Goal: Navigation & Orientation: Find specific page/section

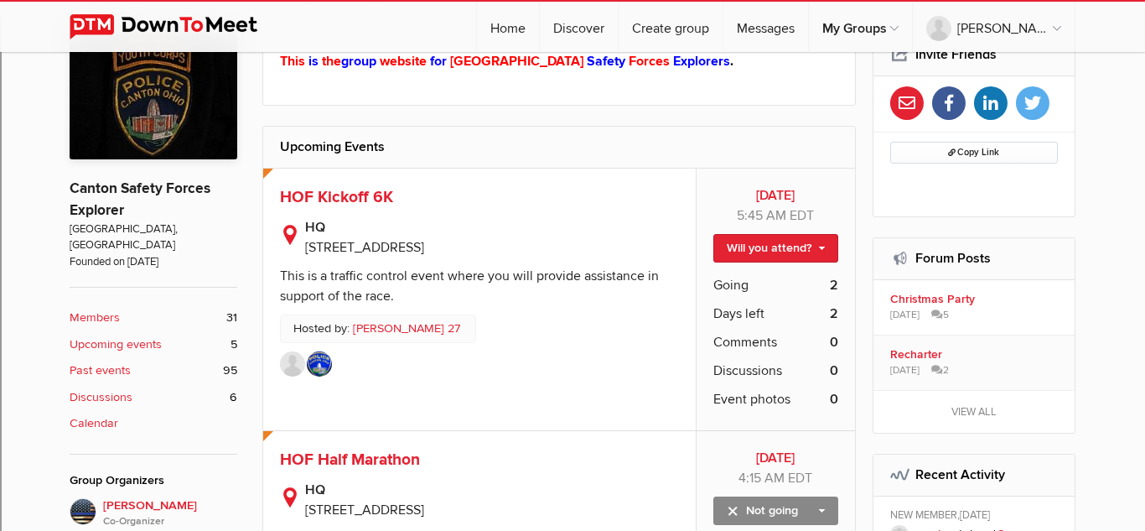
scroll to position [355, 0]
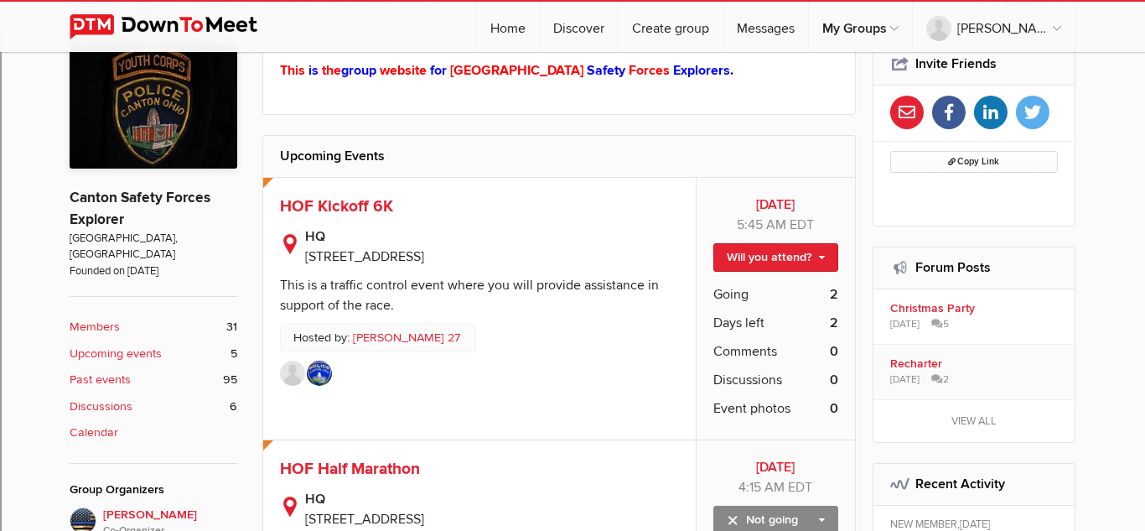
click at [147, 29] on img at bounding box center [177, 26] width 214 height 25
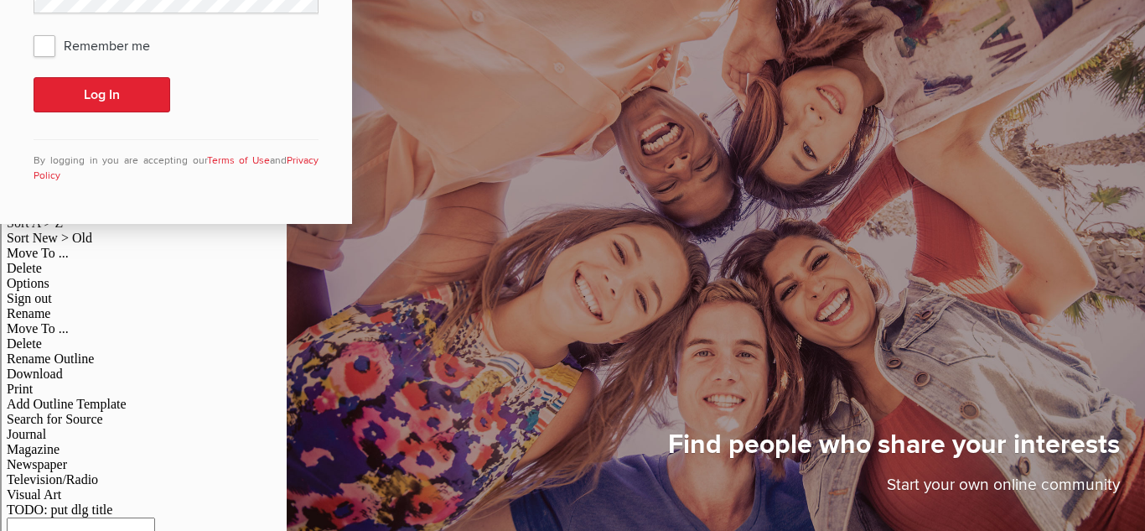
scroll to position [48, 0]
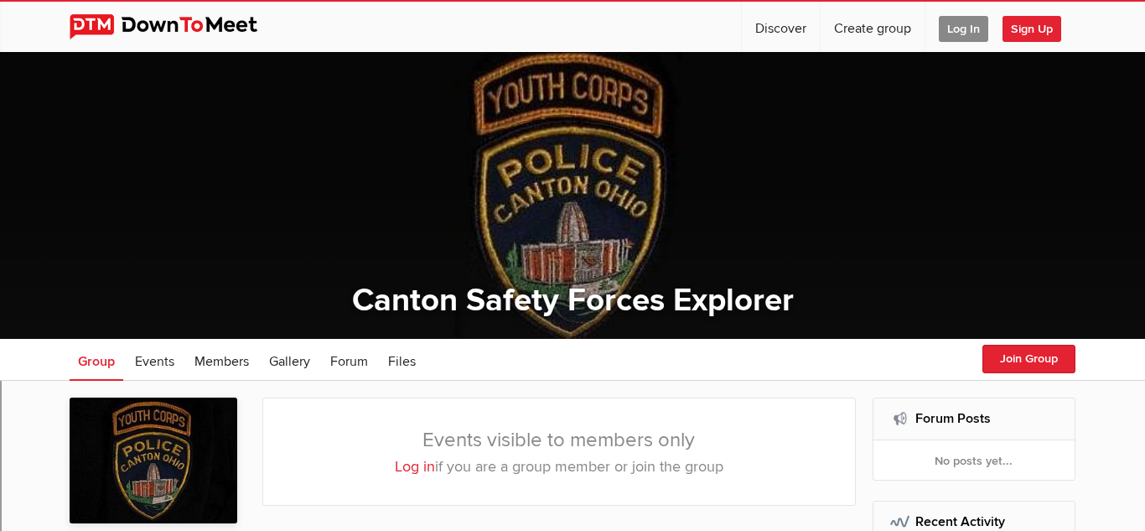
click at [950, 39] on span "Log In" at bounding box center [963, 29] width 49 height 26
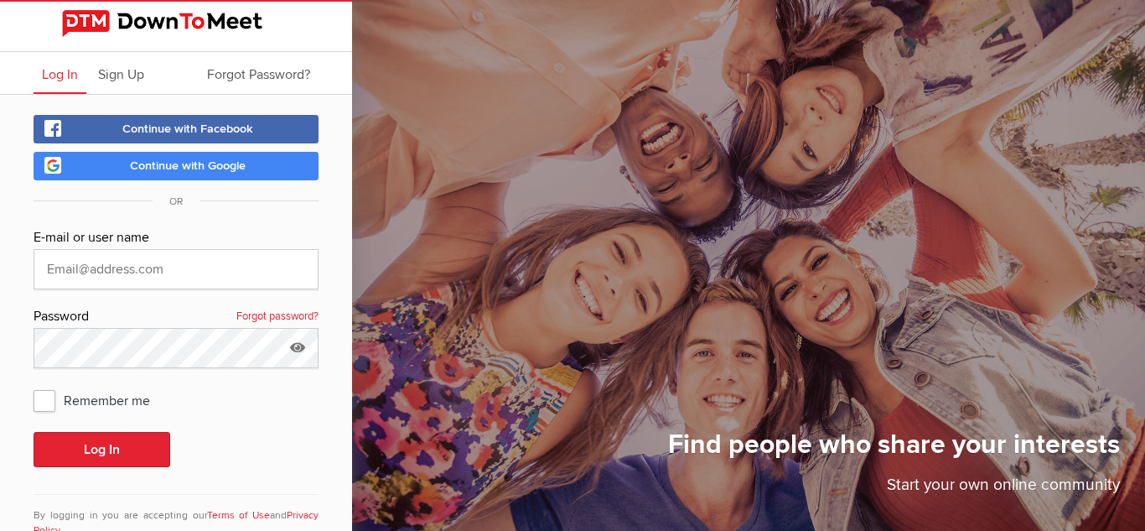
click at [257, 164] on link "Continue with Google" at bounding box center [176, 166] width 285 height 29
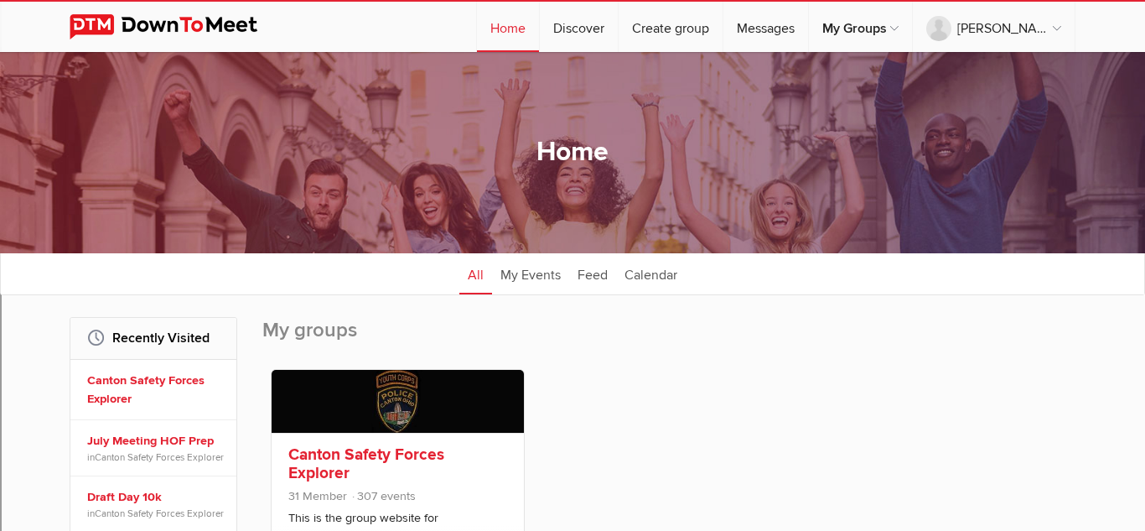
click at [416, 463] on link "Canton Safety Forces Explorer" at bounding box center [366, 463] width 156 height 39
